Goal: Check status

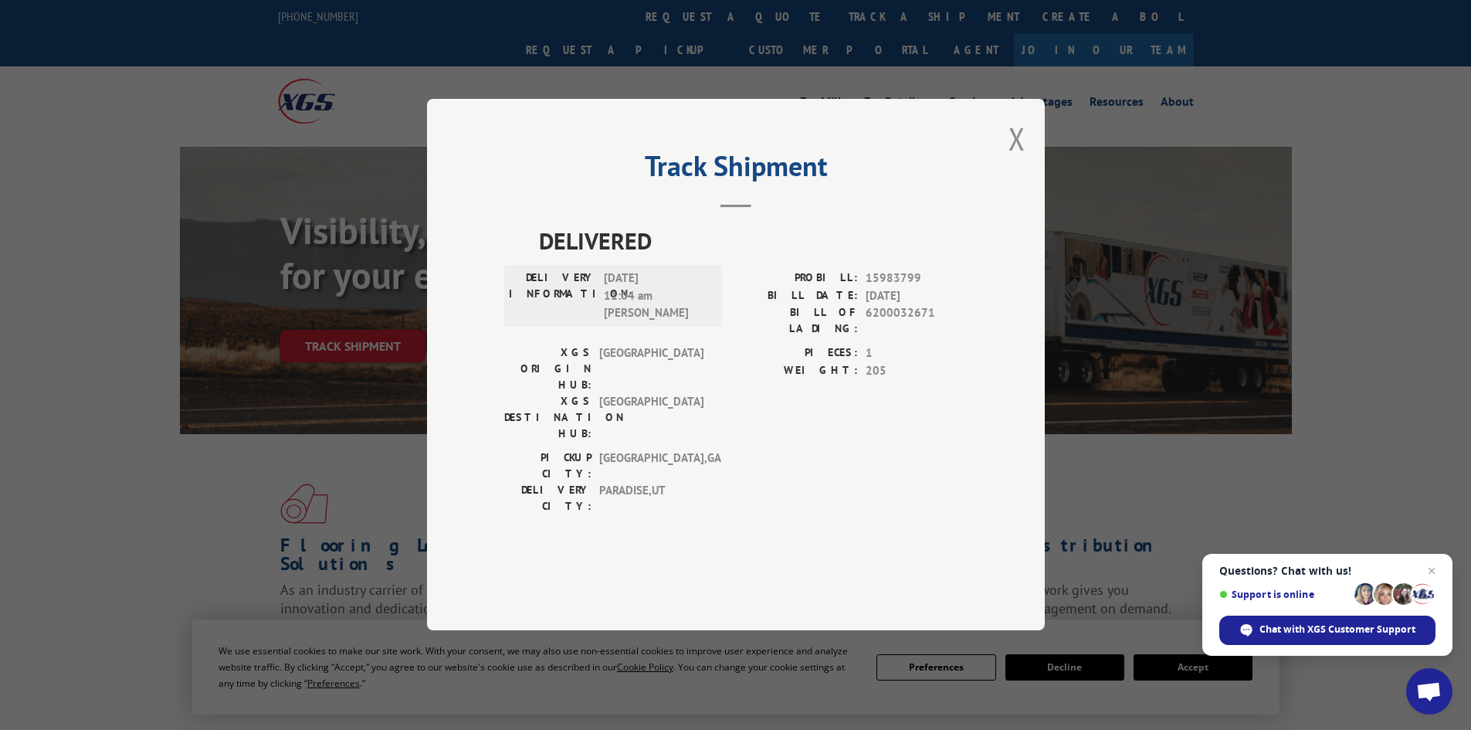
click at [1006, 180] on div "Track Shipment DELIVERED DELIVERY INFORMATION: 08/21/2025 11:04 am Jeremy H PRO…" at bounding box center [736, 364] width 618 height 531
click at [1020, 159] on button "Close modal" at bounding box center [1017, 138] width 17 height 41
